Goal: Information Seeking & Learning: Learn about a topic

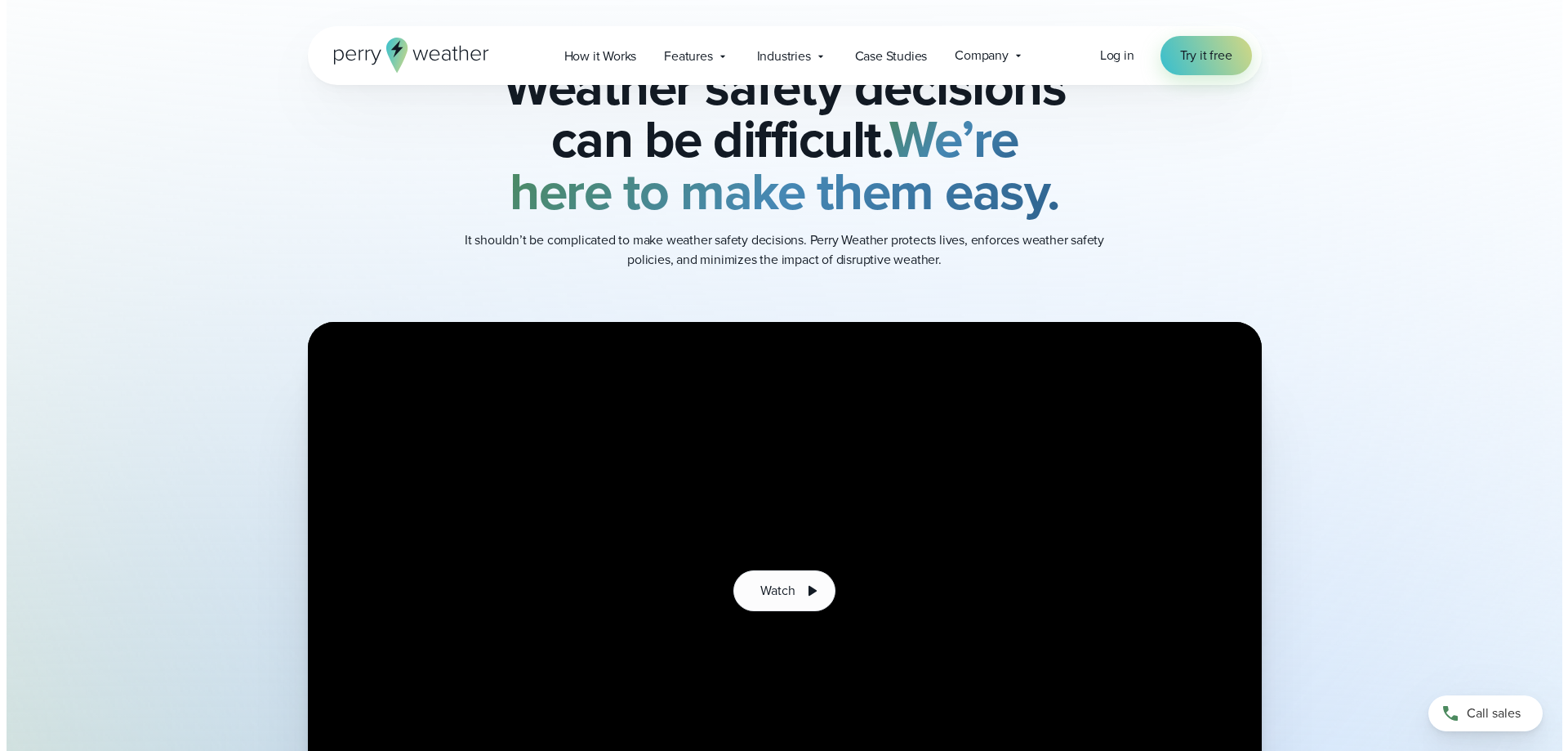
scroll to position [327, 0]
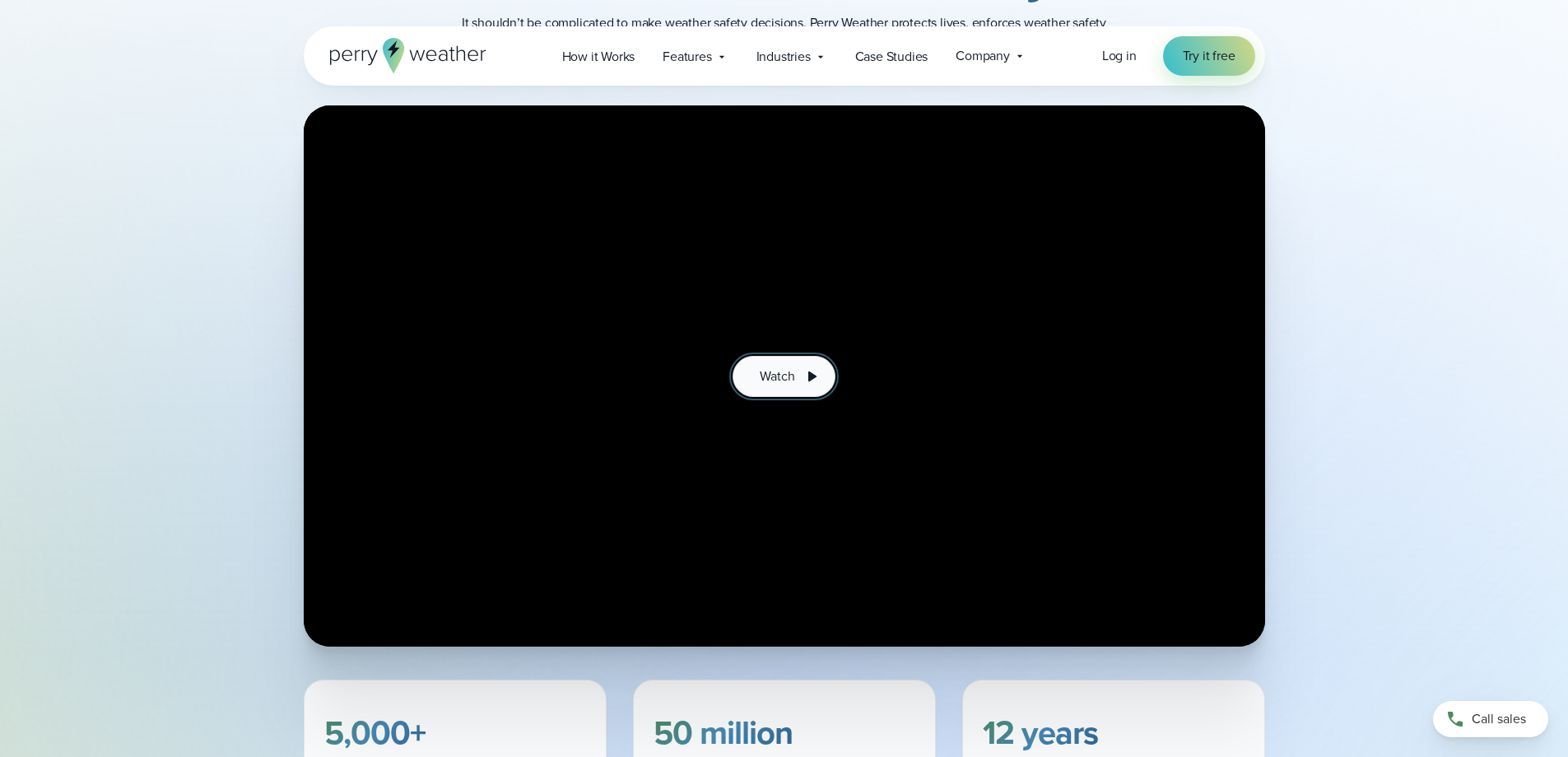
click at [767, 377] on span "Watch" at bounding box center [777, 376] width 34 height 20
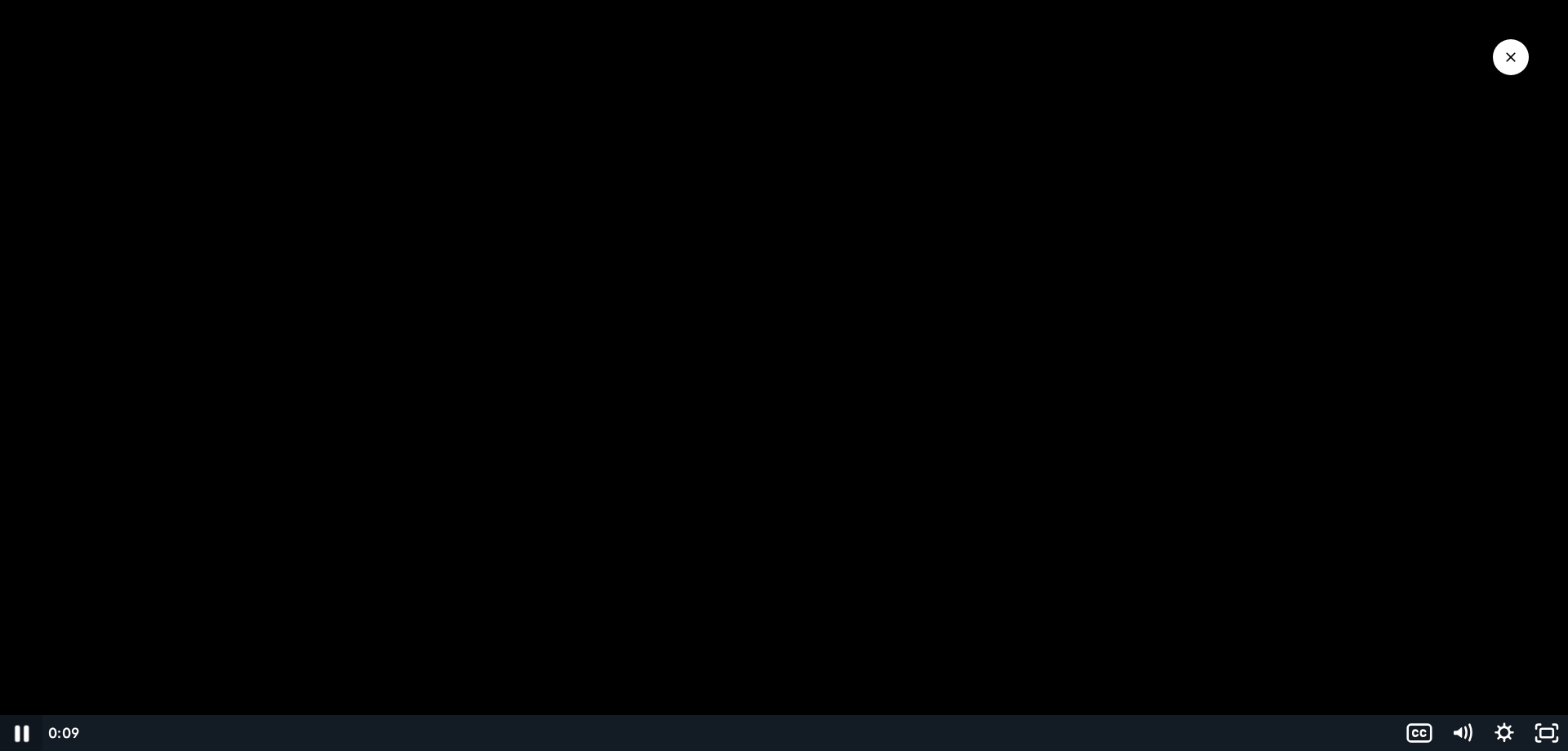
click at [21, 731] on icon "Pause" at bounding box center [21, 732] width 51 height 43
